Goal: Information Seeking & Learning: Learn about a topic

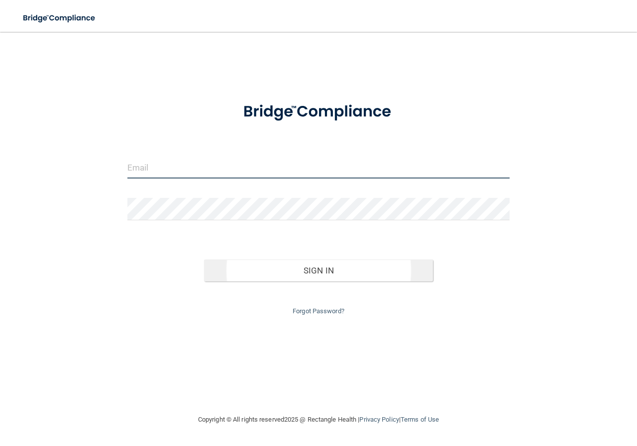
type input "[EMAIL_ADDRESS][DOMAIN_NAME]"
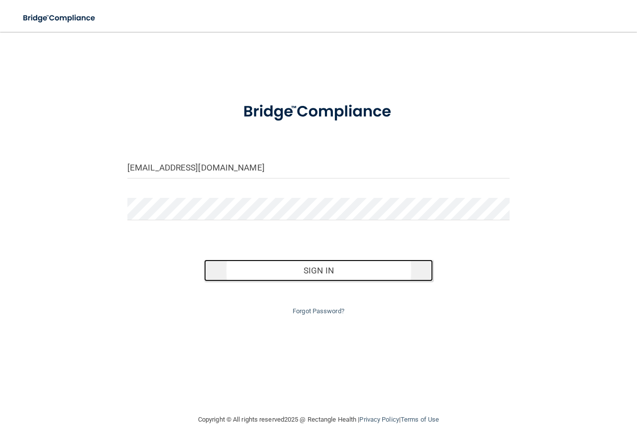
click at [319, 269] on button "Sign In" at bounding box center [318, 271] width 229 height 22
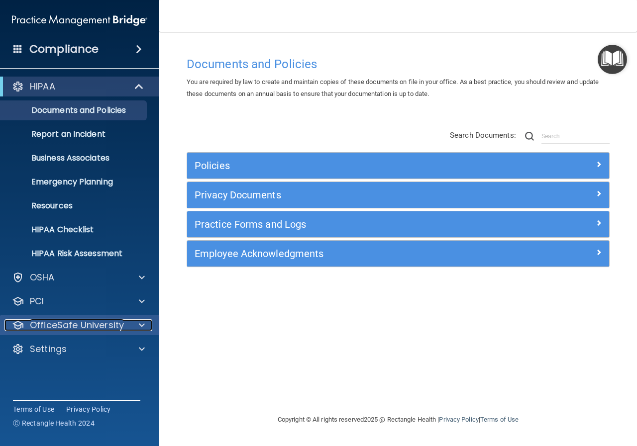
click at [69, 325] on p "OfficeSafe University" at bounding box center [77, 325] width 94 height 12
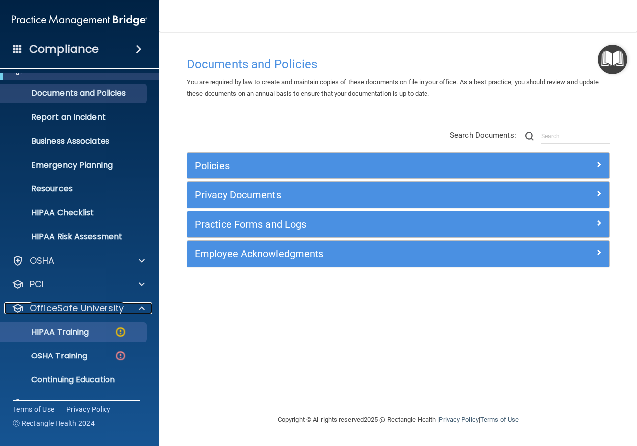
scroll to position [38, 0]
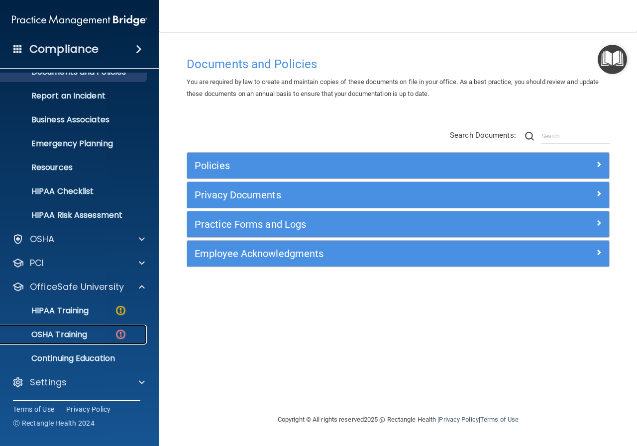
click at [78, 336] on p "OSHA Training" at bounding box center [46, 335] width 81 height 10
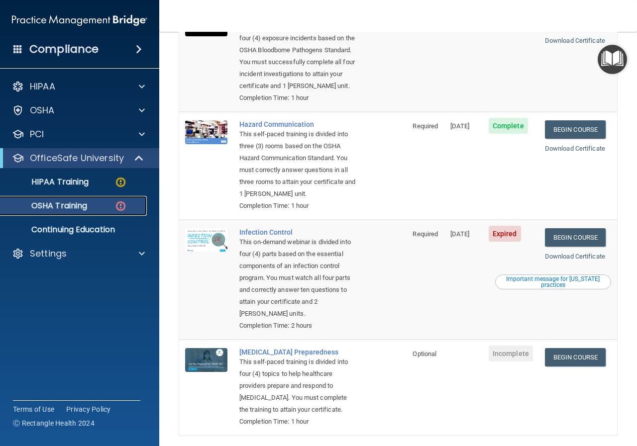
scroll to position [149, 0]
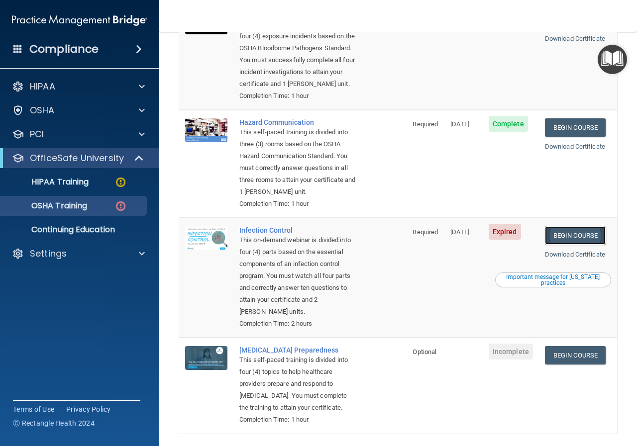
click at [572, 245] on link "Begin Course" at bounding box center [575, 235] width 61 height 18
